Goal: Connect with others: Connect with others

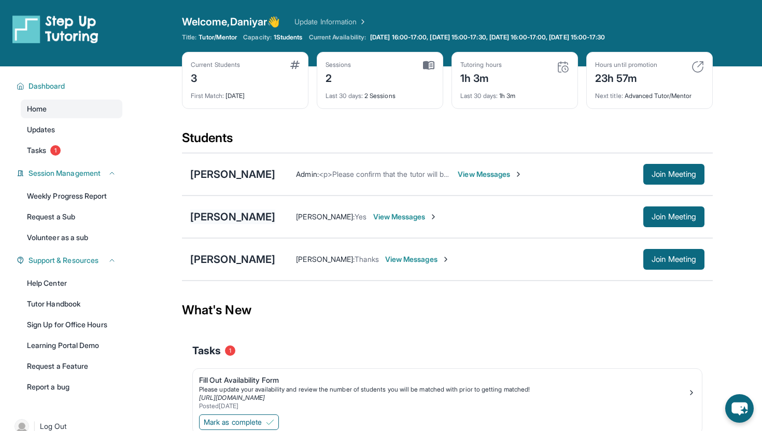
click at [231, 214] on div "[PERSON_NAME]" at bounding box center [232, 216] width 85 height 15
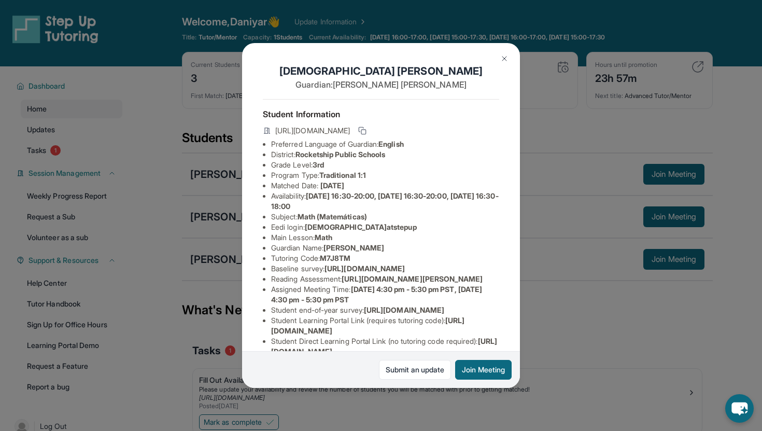
click at [504, 60] on img at bounding box center [504, 58] width 8 height 8
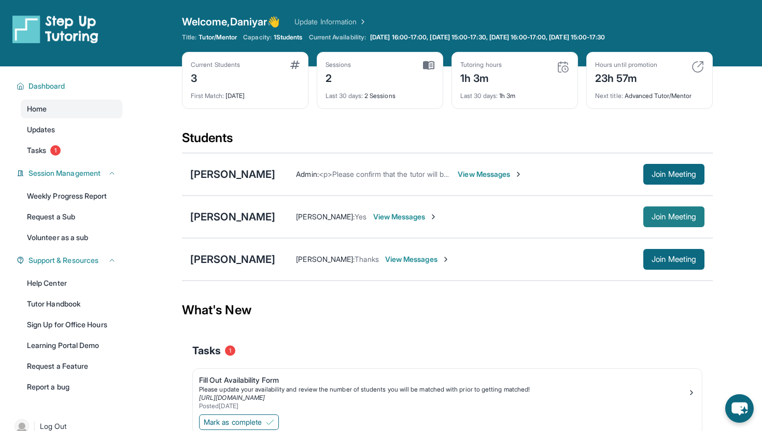
click at [682, 211] on button "Join Meeting" at bounding box center [673, 216] width 61 height 21
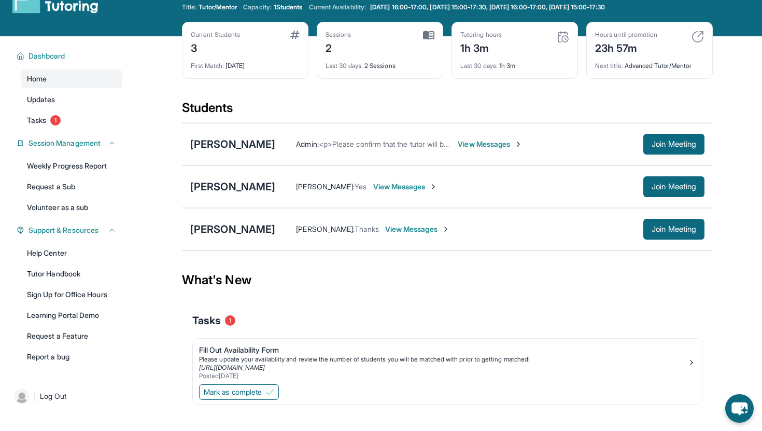
scroll to position [66, 0]
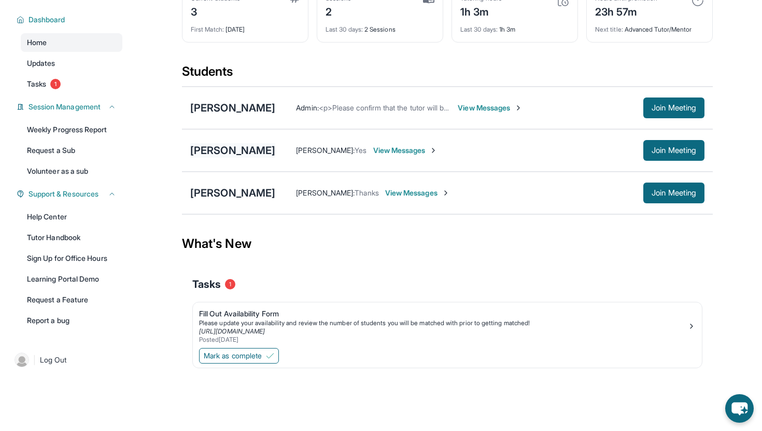
click at [248, 151] on div "[PERSON_NAME]" at bounding box center [232, 150] width 85 height 15
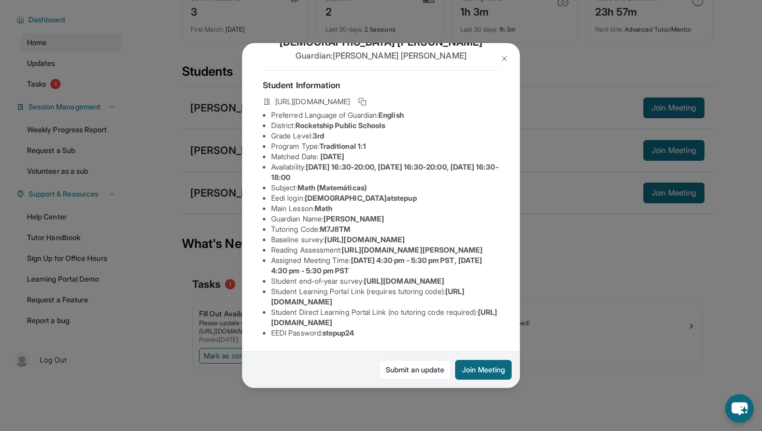
scroll to position [97, 0]
drag, startPoint x: 378, startPoint y: 130, endPoint x: 309, endPoint y: 130, distance: 68.9
click at [309, 193] on span "[DEMOGRAPHIC_DATA]atstepup" at bounding box center [361, 197] width 112 height 9
copy span "[DEMOGRAPHIC_DATA]atstepup"
click at [502, 59] on img at bounding box center [504, 58] width 8 height 8
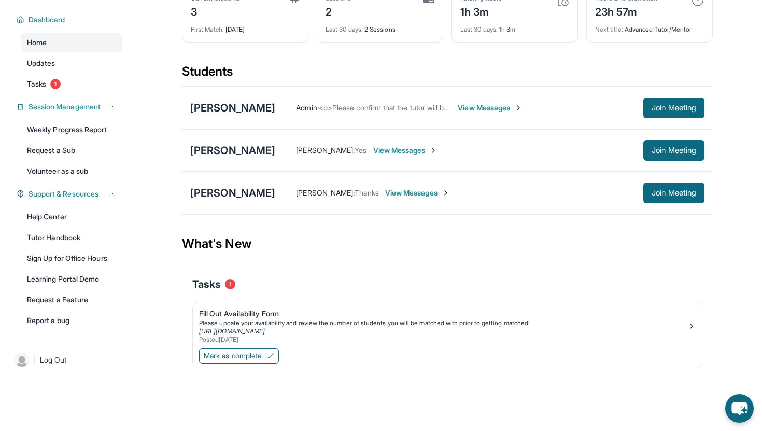
click at [224, 104] on div "[PERSON_NAME]" at bounding box center [232, 108] width 85 height 15
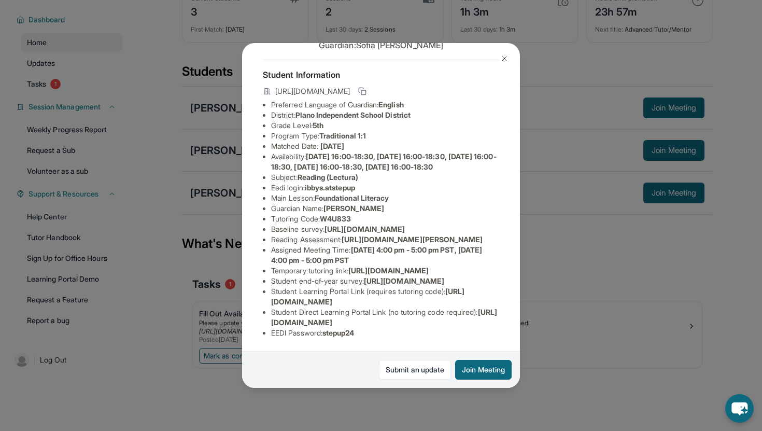
scroll to position [0, 0]
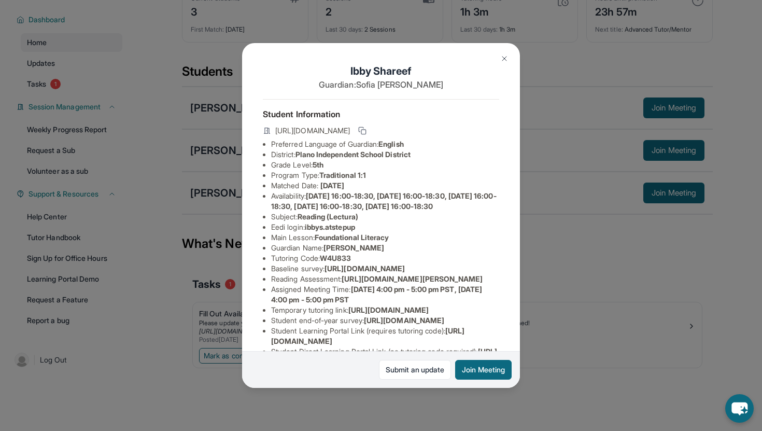
click at [505, 52] on button at bounding box center [504, 58] width 21 height 21
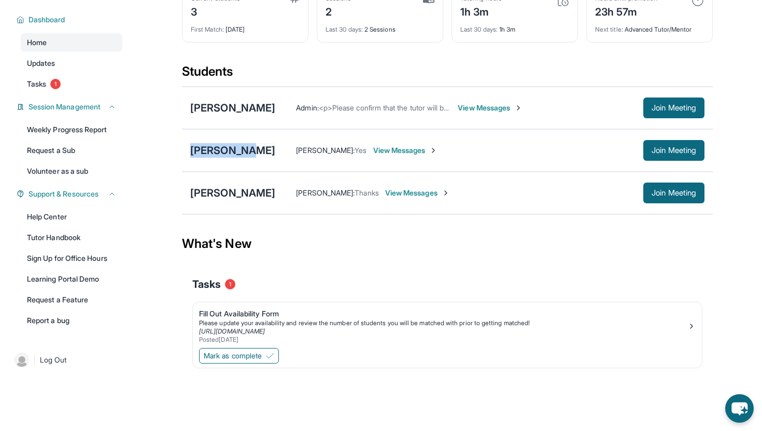
drag, startPoint x: 174, startPoint y: 147, endPoint x: 239, endPoint y: 149, distance: 65.3
click at [239, 149] on main "Current Students 3 First Match : [DATE] Sessions 2 Last 30 days : 2 Sessions Tu…" at bounding box center [447, 203] width 629 height 407
copy div "[DEMOGRAPHIC_DATA]"
